Goal: Task Accomplishment & Management: Use online tool/utility

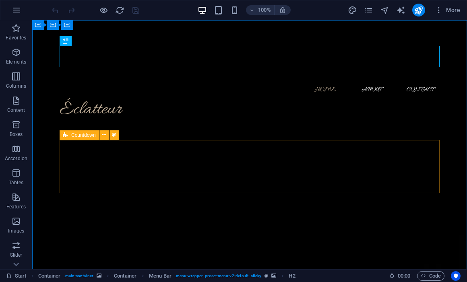
click at [65, 135] on icon at bounding box center [65, 136] width 5 height 10
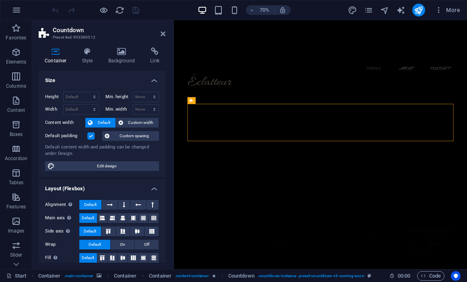
click at [79, 135] on label "Default padding" at bounding box center [66, 136] width 42 height 10
click at [0, 0] on input "Default padding" at bounding box center [0, 0] width 0 height 0
click at [93, 47] on div "Container Style Background Link Size Height Default px rem % vh vw Min. height …" at bounding box center [102, 155] width 140 height 228
click at [88, 52] on icon at bounding box center [87, 52] width 23 height 8
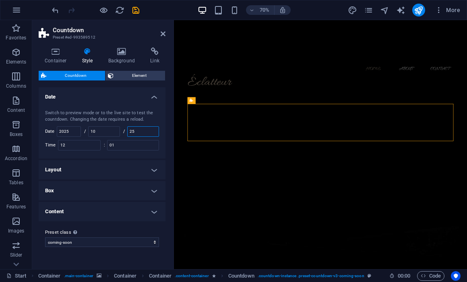
click at [154, 129] on input "25" at bounding box center [143, 132] width 31 height 10
click at [135, 10] on icon "save" at bounding box center [135, 10] width 9 height 9
checkbox input "false"
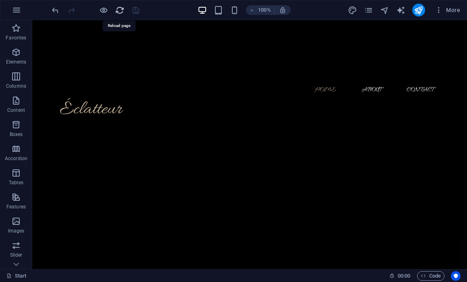
click at [118, 9] on icon "reload" at bounding box center [119, 10] width 9 height 9
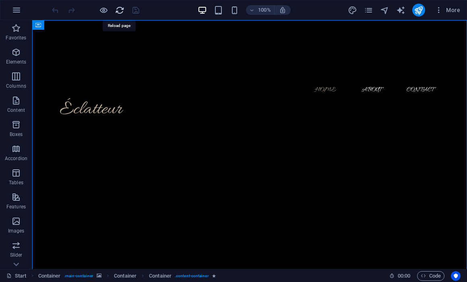
click at [118, 8] on icon "reload" at bounding box center [119, 10] width 9 height 9
